Goal: Information Seeking & Learning: Find specific fact

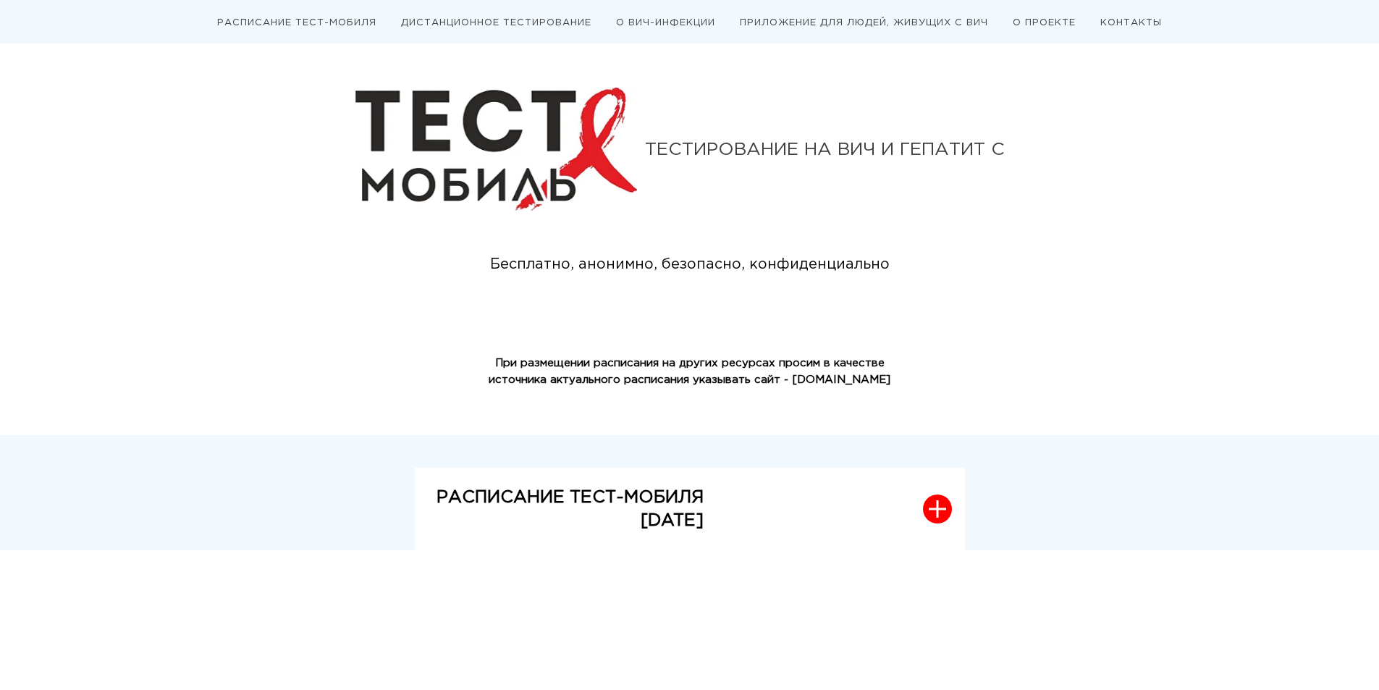
scroll to position [145, 0]
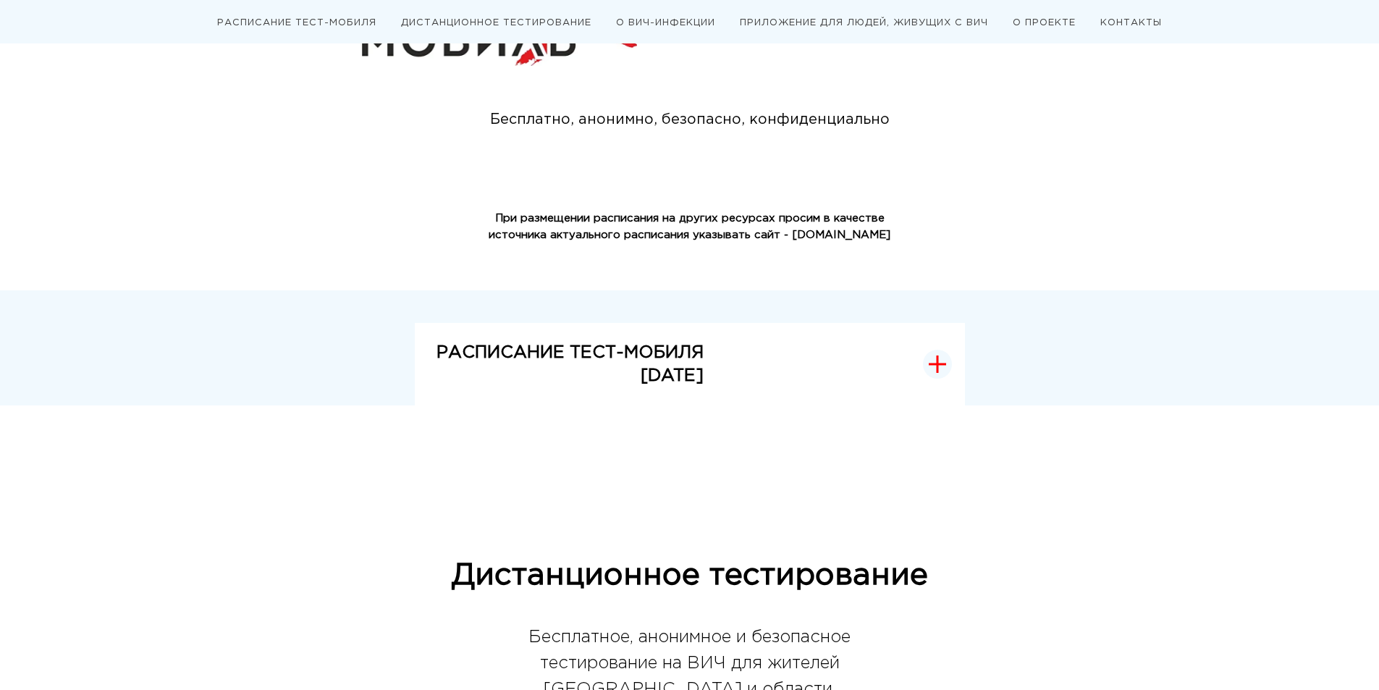
click at [937, 363] on icon "button" at bounding box center [937, 364] width 0 height 16
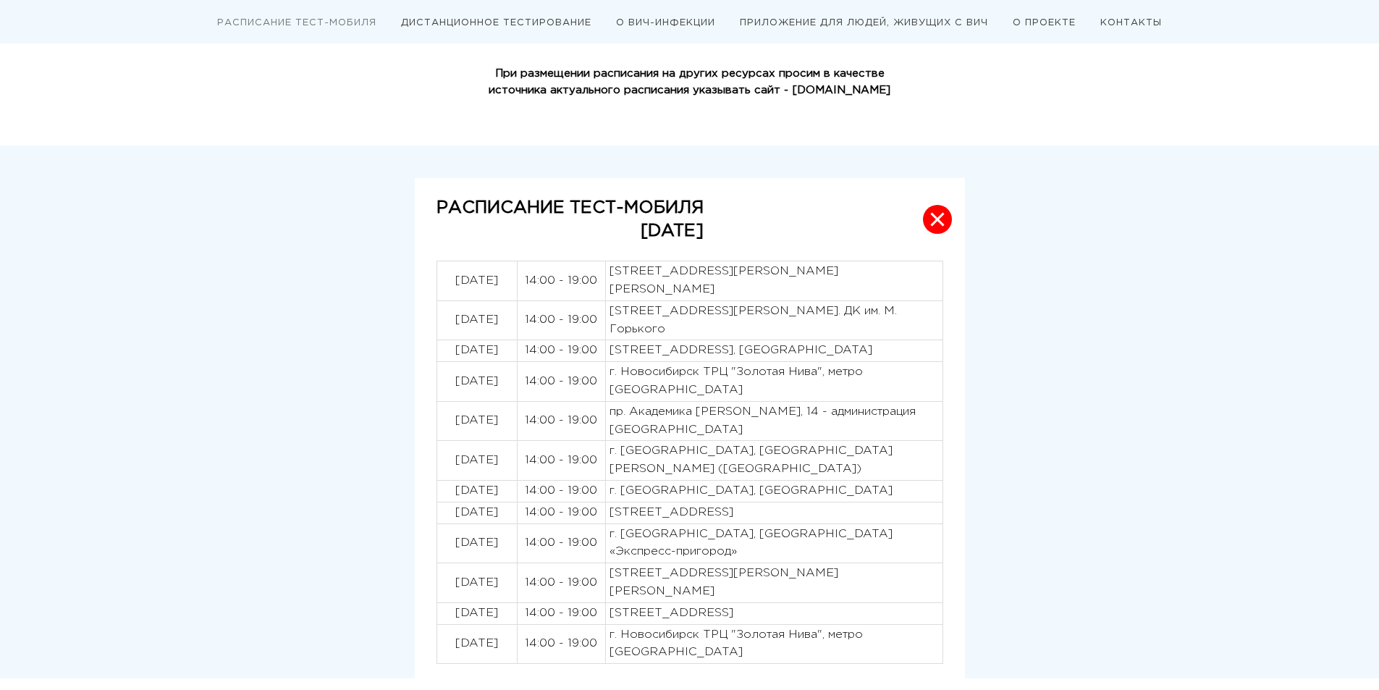
scroll to position [362, 0]
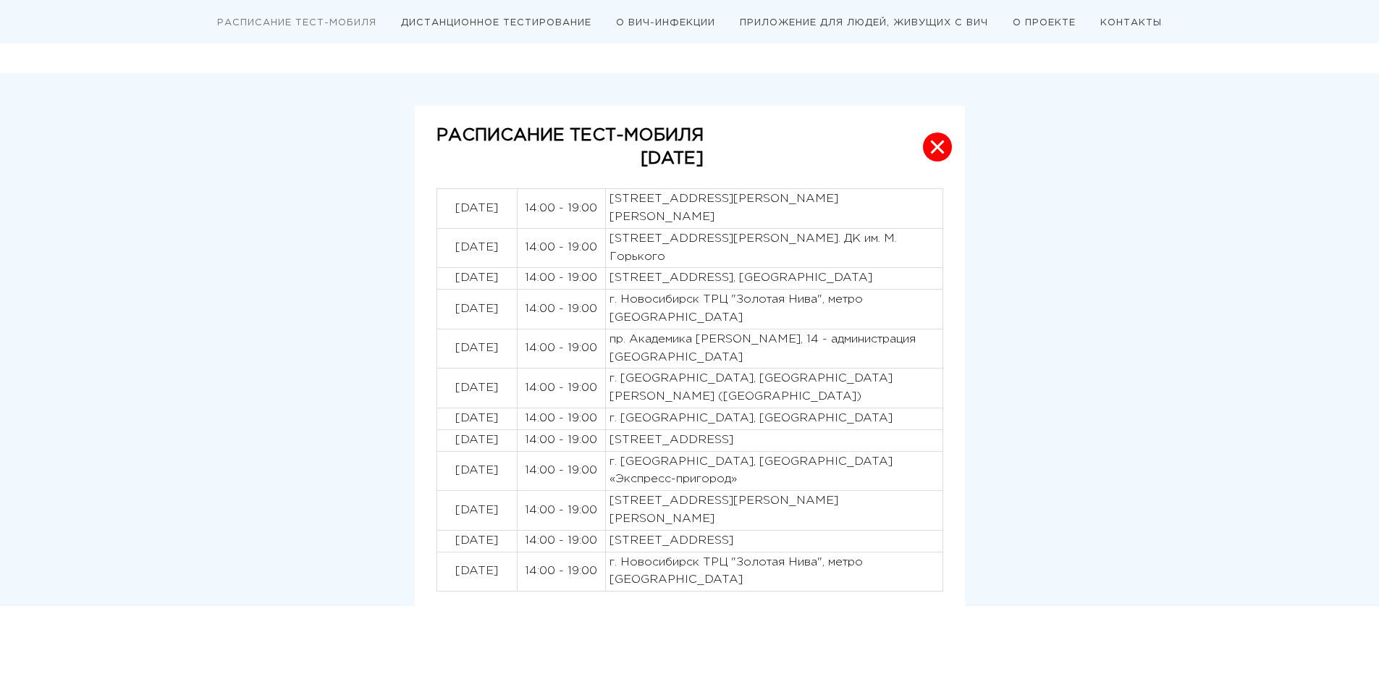
drag, startPoint x: 442, startPoint y: 441, endPoint x: 855, endPoint y: 443, distance: 413.2
click at [855, 443] on tr "20.08.2025 14:00 - 19:00 г. Новосибирск, ул. Новосибирская 20/1" at bounding box center [689, 440] width 506 height 22
click at [871, 442] on p "[STREET_ADDRESS]" at bounding box center [773, 440] width 329 height 18
drag, startPoint x: 873, startPoint y: 442, endPoint x: 708, endPoint y: 439, distance: 165.0
click at [708, 439] on p "[STREET_ADDRESS]" at bounding box center [773, 440] width 329 height 18
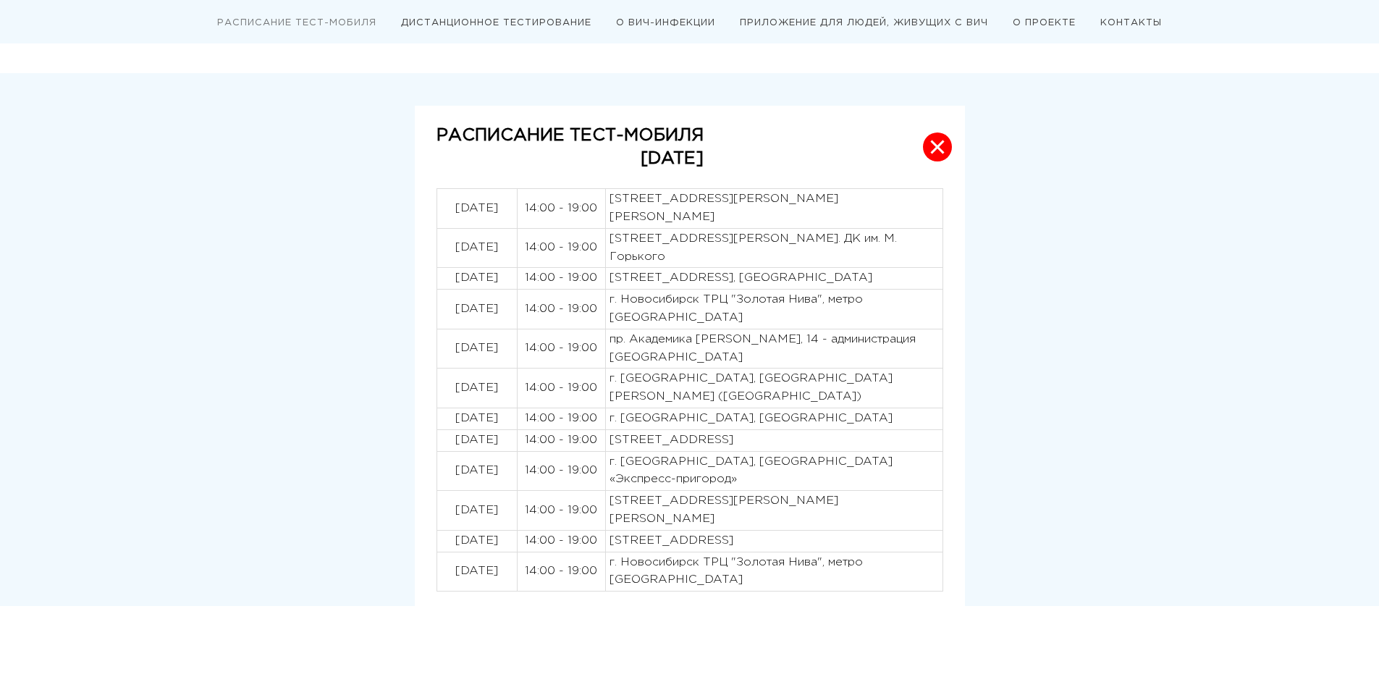
copy p "ул. Новосибирская 20/1"
click at [979, 353] on div "РАСПИСАНИЕ ТЕСТ-МОБИЛЯ АВГУСТ 2025 04.08.2025 14:00 - 19:00 г. Новосибирск, Пло…" at bounding box center [689, 356] width 868 height 501
drag, startPoint x: 833, startPoint y: 419, endPoint x: 510, endPoint y: 482, distance: 328.8
click at [510, 482] on tbody "04.08.2025 14:00 - 19:00 г. Новосибирск, Площадь Калинина, ул. Дуси Ковальчук, …" at bounding box center [689, 390] width 506 height 402
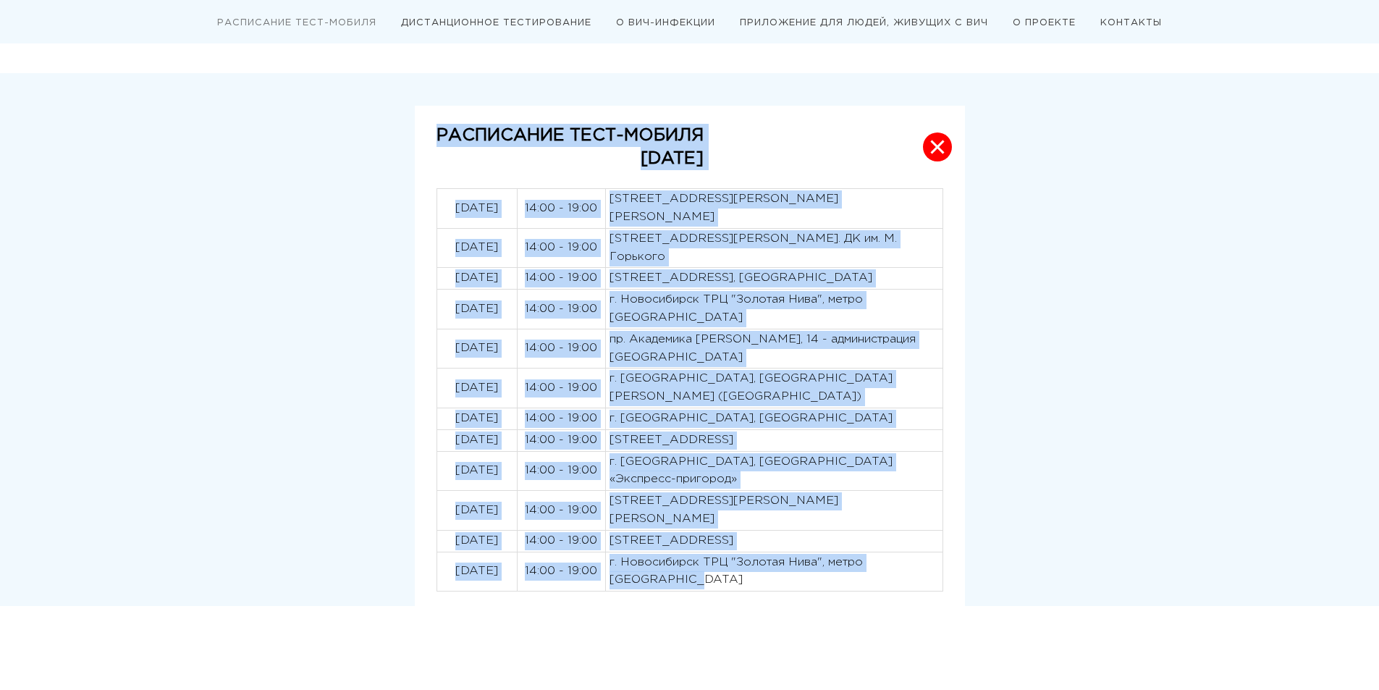
click at [965, 435] on div "РАСПИСАНИЕ ТЕСТ-МОБИЛЯ АВГУСТ 2025 04.08.2025 14:00 - 19:00 г. Новосибирск, Пло…" at bounding box center [689, 356] width 868 height 501
click at [884, 483] on p "г. [GEOGRAPHIC_DATA], [GEOGRAPHIC_DATA] «Экспресс-пригород»" at bounding box center [773, 471] width 329 height 36
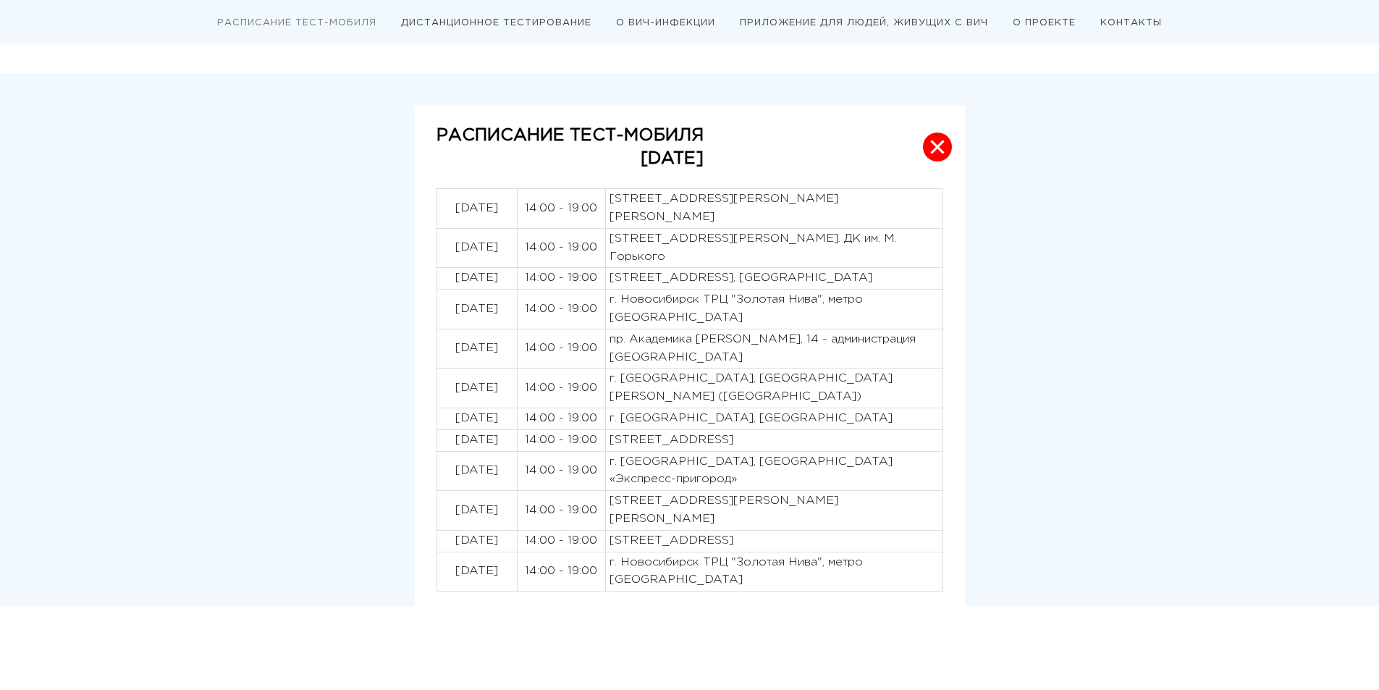
drag, startPoint x: 604, startPoint y: 465, endPoint x: 753, endPoint y: 490, distance: 150.5
click at [753, 490] on tr "22.08.2025 14:00 - 19:00 г. Новосибирск, Привокзальная площадь Вокзала «Экспрес…" at bounding box center [689, 471] width 506 height 40
click at [770, 484] on p "г. [GEOGRAPHIC_DATA], [GEOGRAPHIC_DATA] «Экспресс-пригород»" at bounding box center [773, 471] width 329 height 36
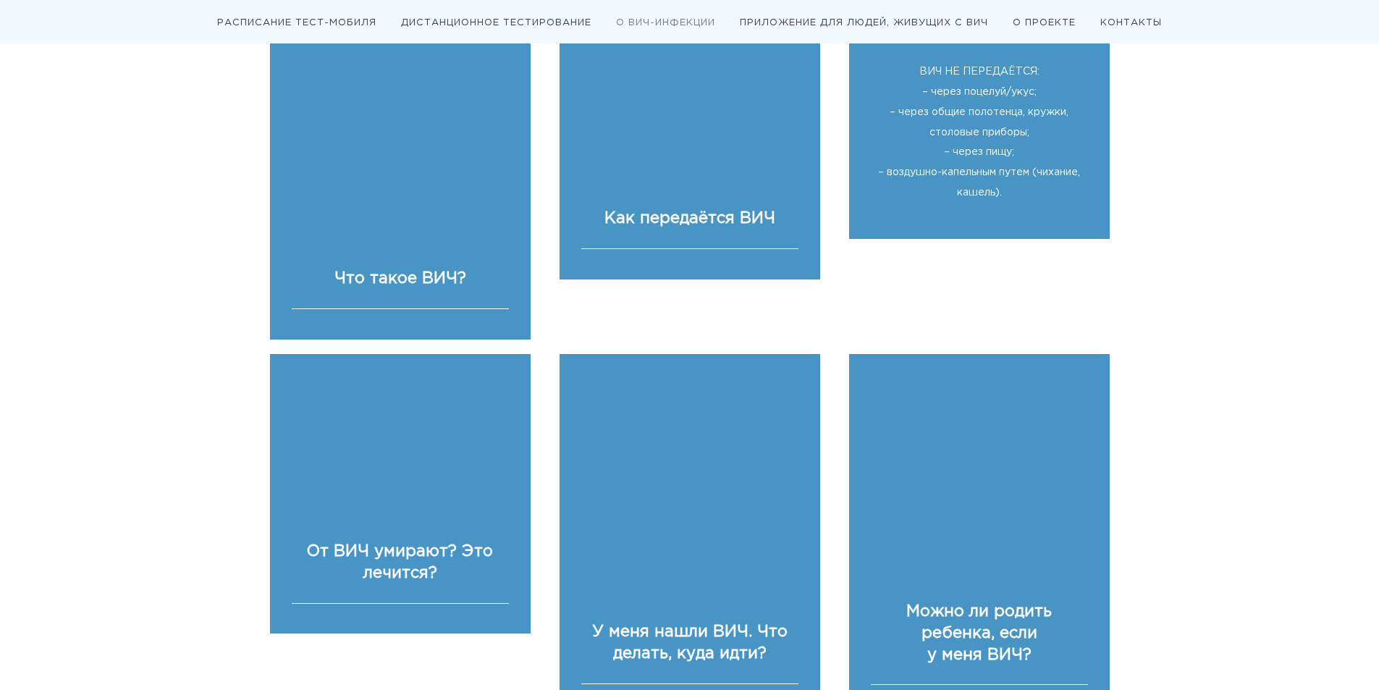
scroll to position [2099, 0]
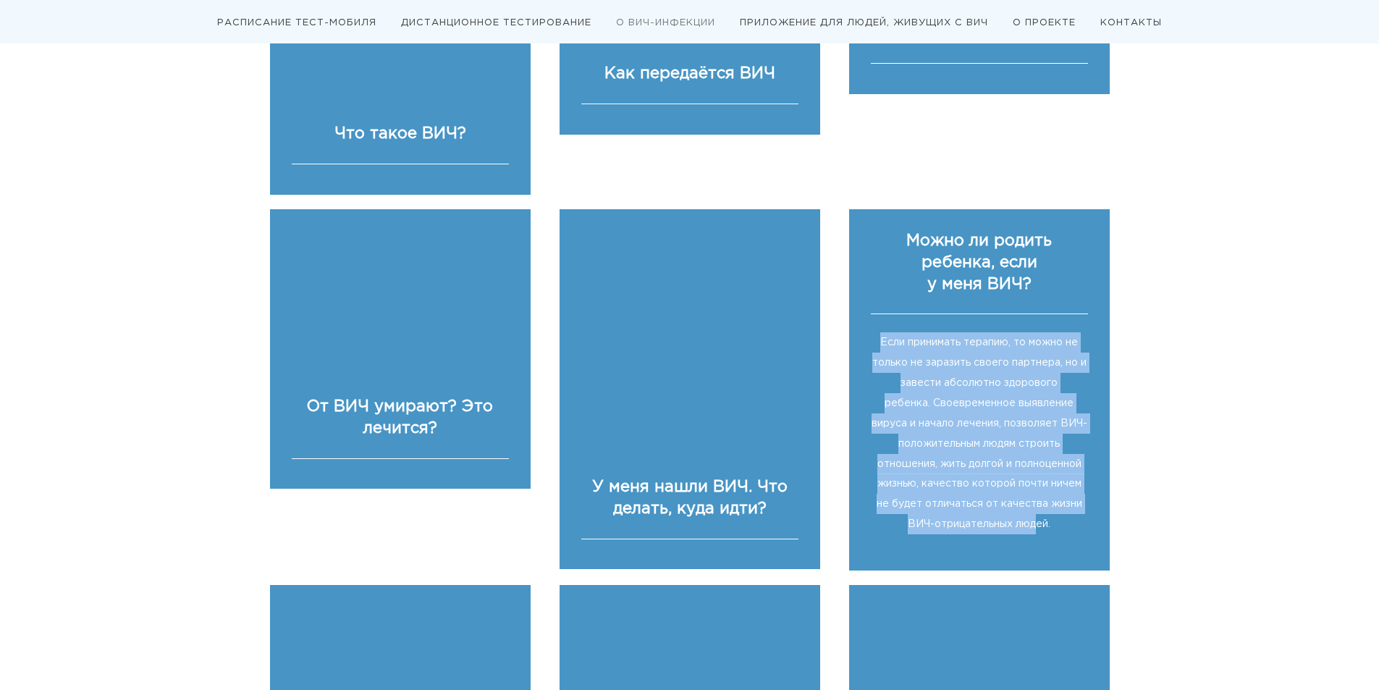
drag, startPoint x: 877, startPoint y: 342, endPoint x: 1044, endPoint y: 561, distance: 275.7
click at [1044, 561] on div "Можно ли родить ребенка, если ﻿ у меня ВИЧ? Если принимать терапию, то можно не…" at bounding box center [979, 389] width 261 height 361
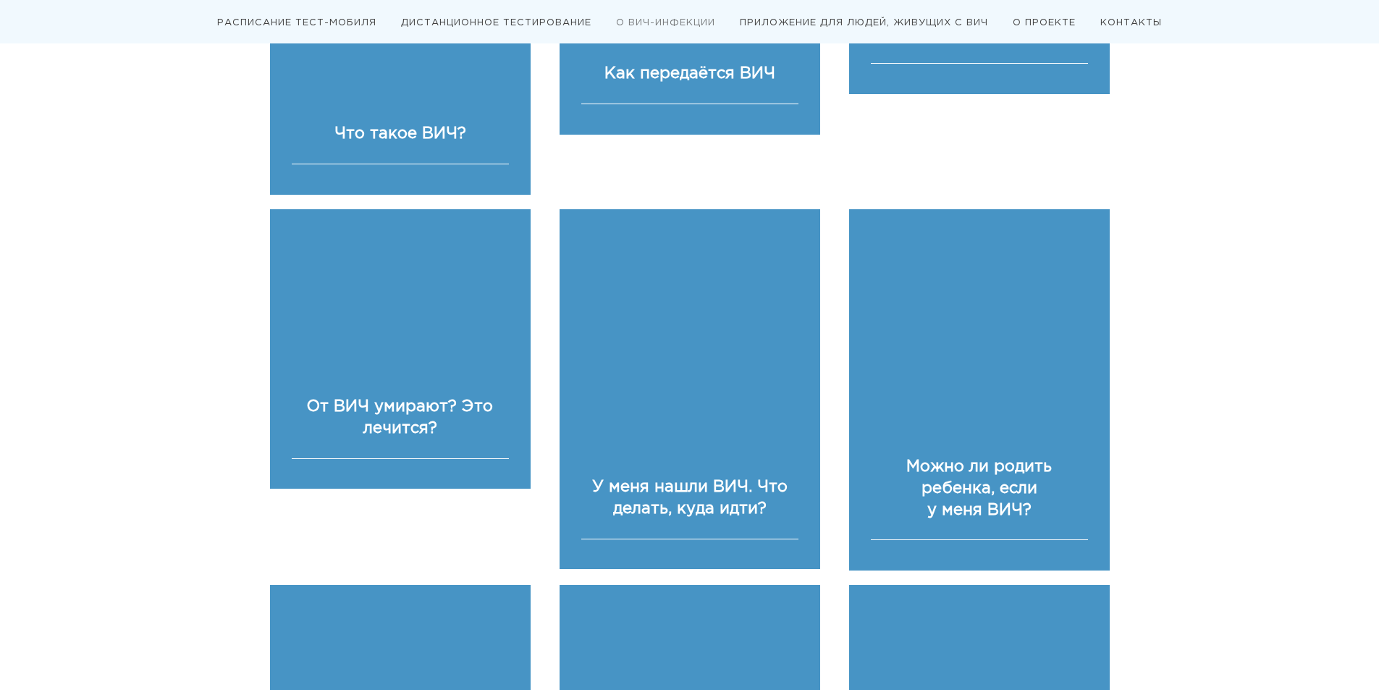
click at [1172, 494] on div "О ВИЧ-ИНФЕКЦИИ: проверь себя — и пройди тест на ВИЧ ! Что такое ВИЧ? ВИЧ-инфекц…" at bounding box center [689, 519] width 1379 height 1645
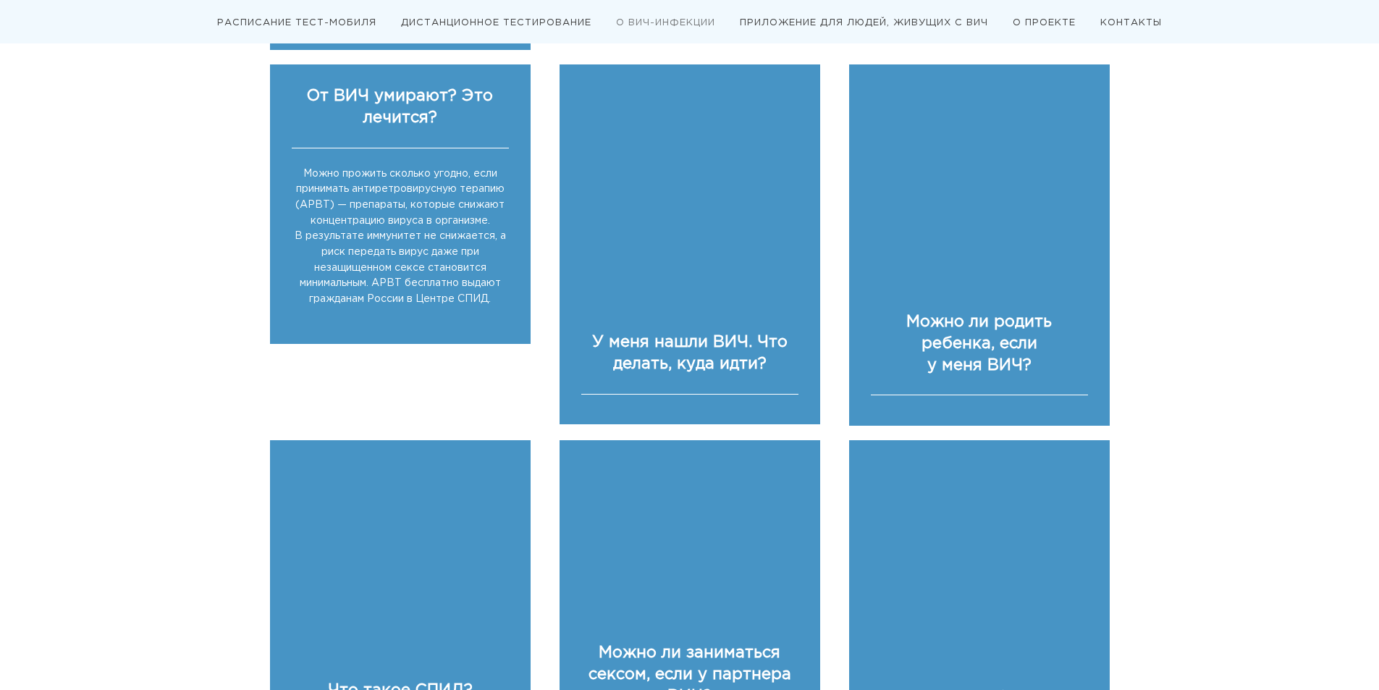
scroll to position [2171, 0]
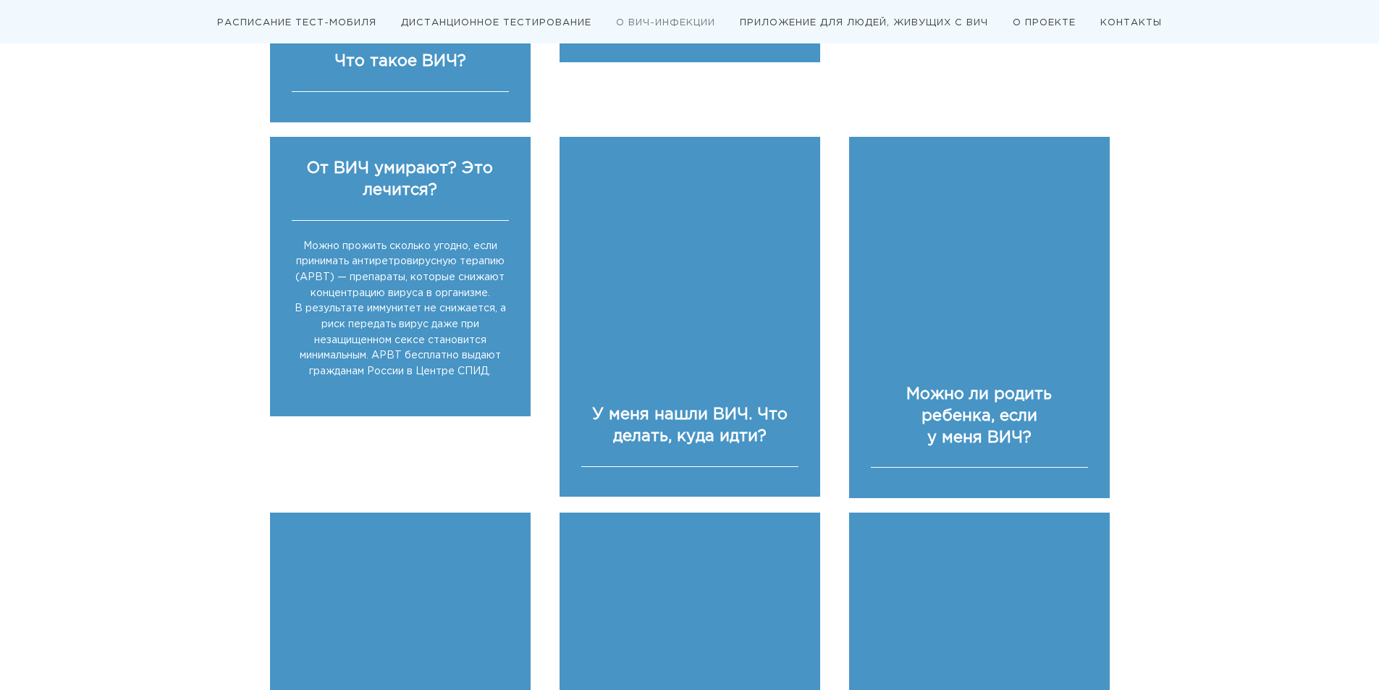
drag, startPoint x: 350, startPoint y: 282, endPoint x: 508, endPoint y: 372, distance: 182.1
click at [508, 372] on div "Можно прожить сколько угодно, если принимать антиретровирусную терапию (АРВТ) —…" at bounding box center [400, 309] width 217 height 141
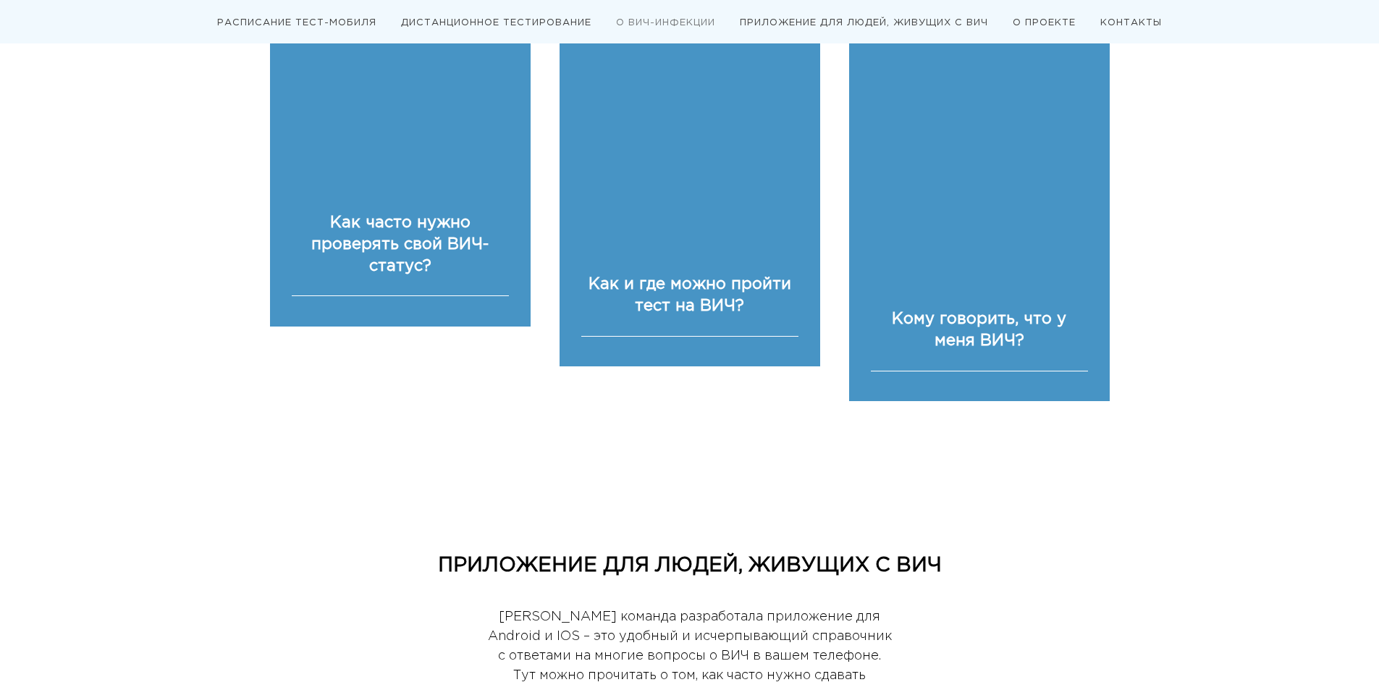
scroll to position [2895, 0]
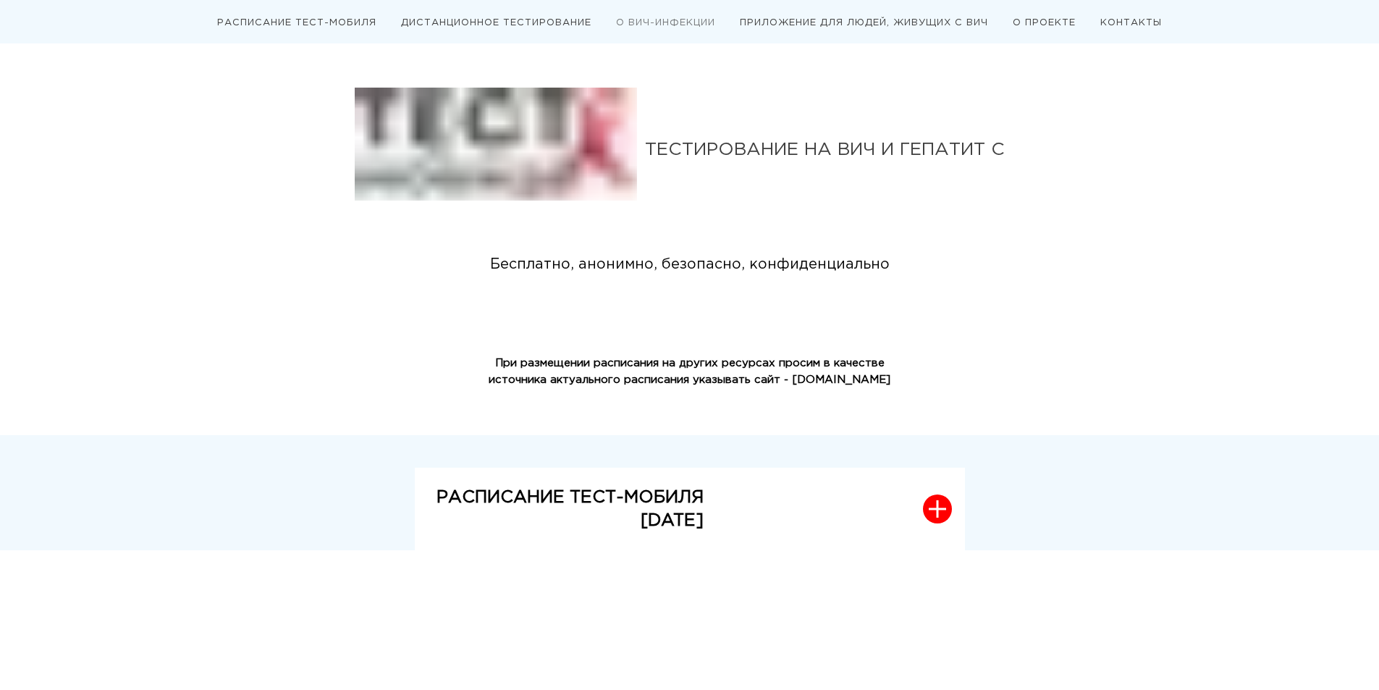
scroll to position [2259, 0]
